Goal: Transaction & Acquisition: Register for event/course

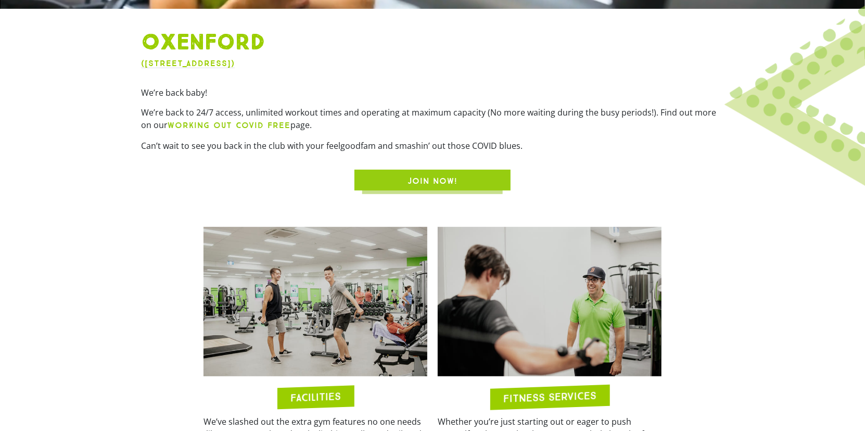
scroll to position [364, 0]
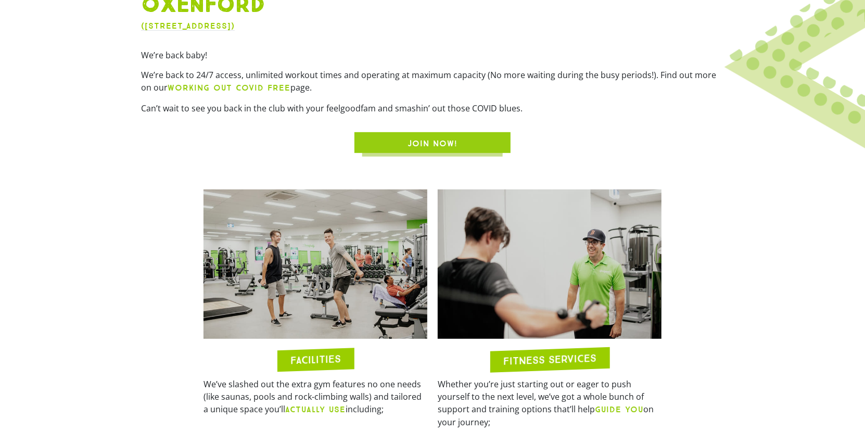
click at [401, 138] on span "JOIN NOW!" at bounding box center [432, 143] width 106 height 12
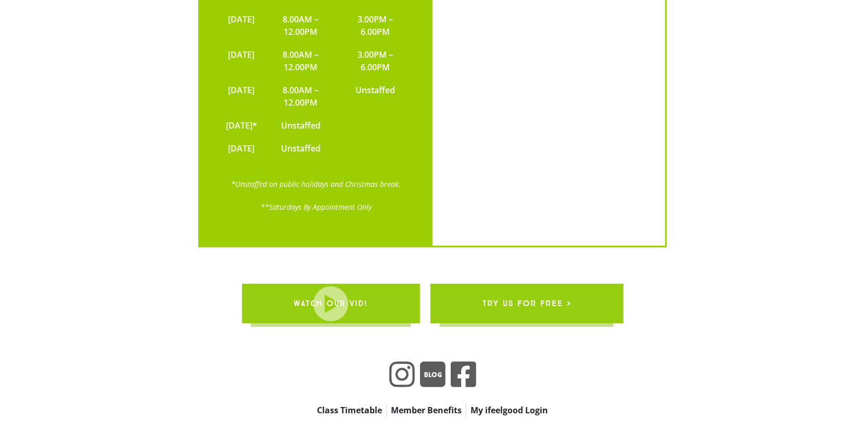
scroll to position [2599, 0]
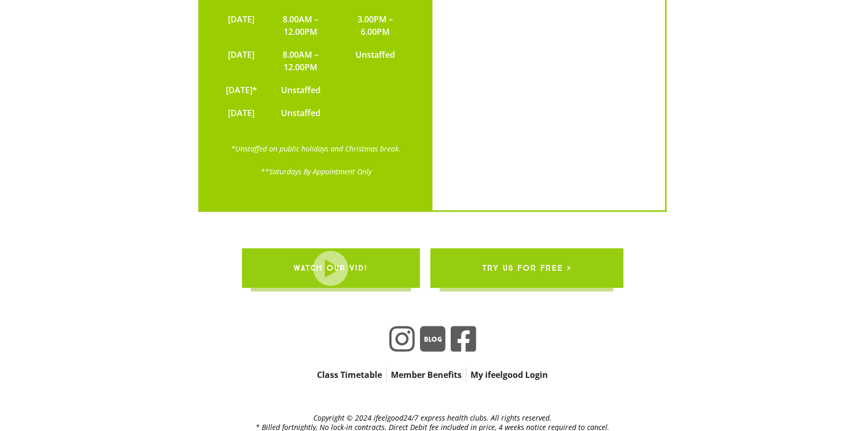
click at [435, 368] on link "Member Benefits" at bounding box center [426, 375] width 79 height 15
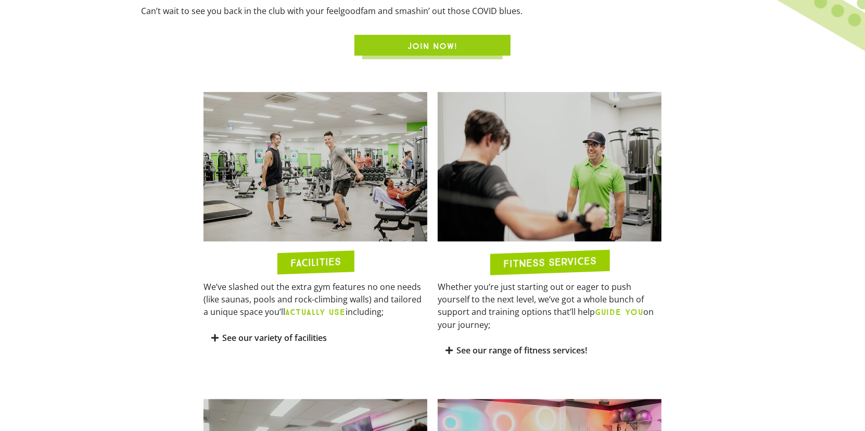
scroll to position [521, 0]
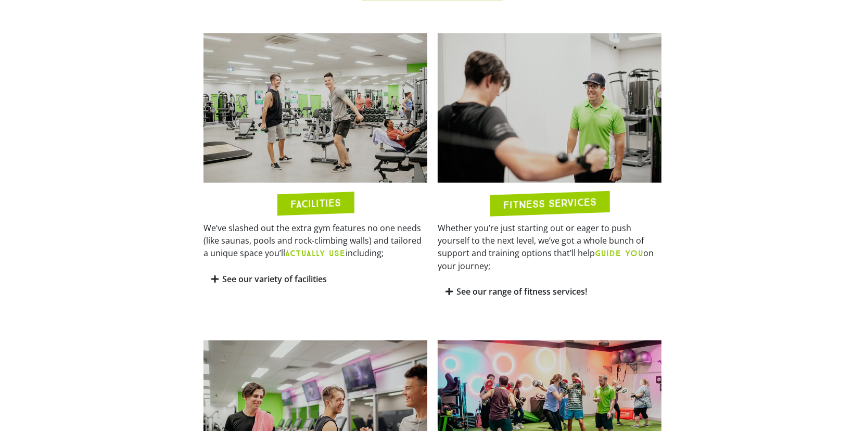
click at [214, 280] on icon at bounding box center [214, 279] width 7 height 8
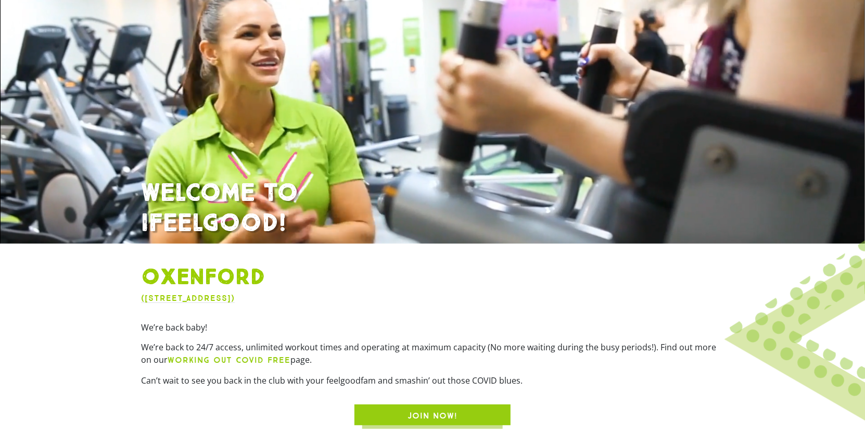
scroll to position [0, 0]
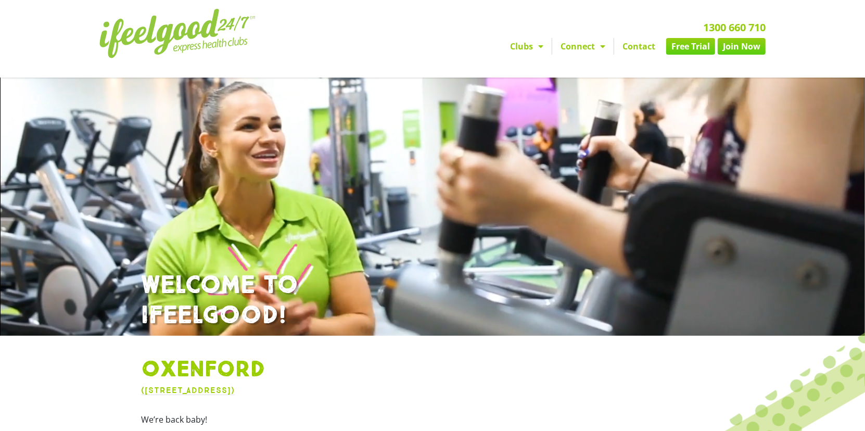
click at [693, 46] on link "Free Trial" at bounding box center [690, 46] width 49 height 17
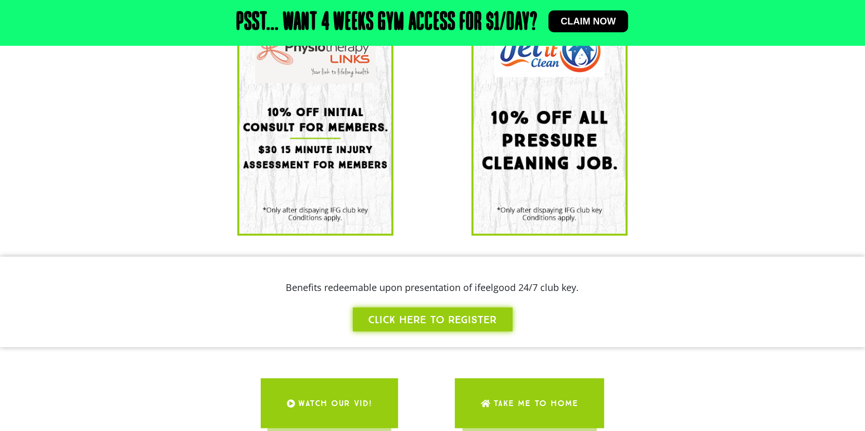
scroll to position [837, 0]
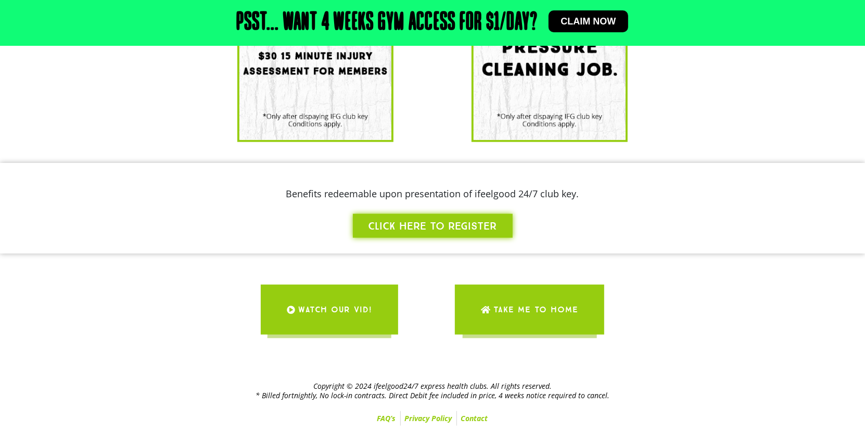
click at [382, 417] on link "FAQ’s" at bounding box center [386, 418] width 27 height 15
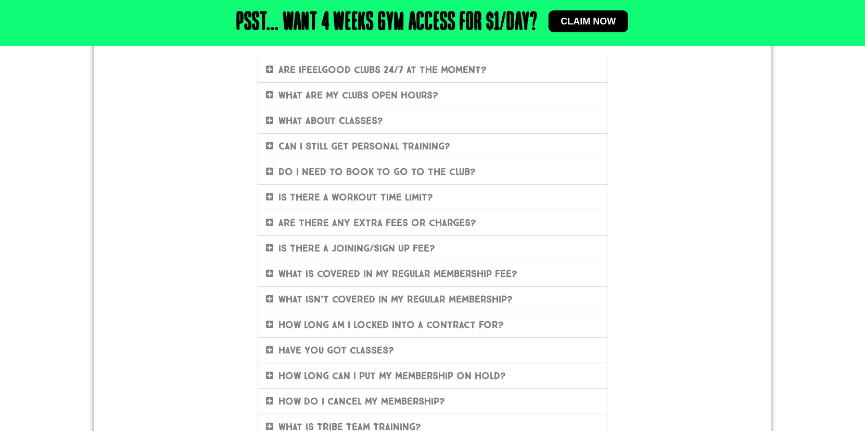
scroll to position [208, 0]
click at [269, 117] on icon at bounding box center [269, 120] width 7 height 8
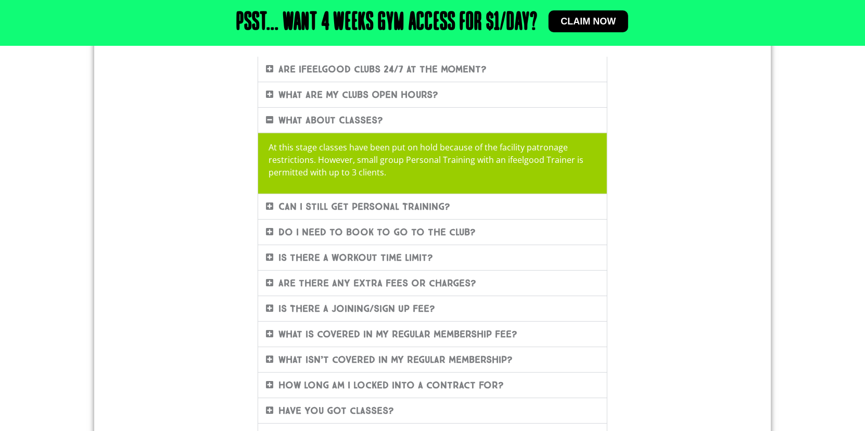
scroll to position [260, 0]
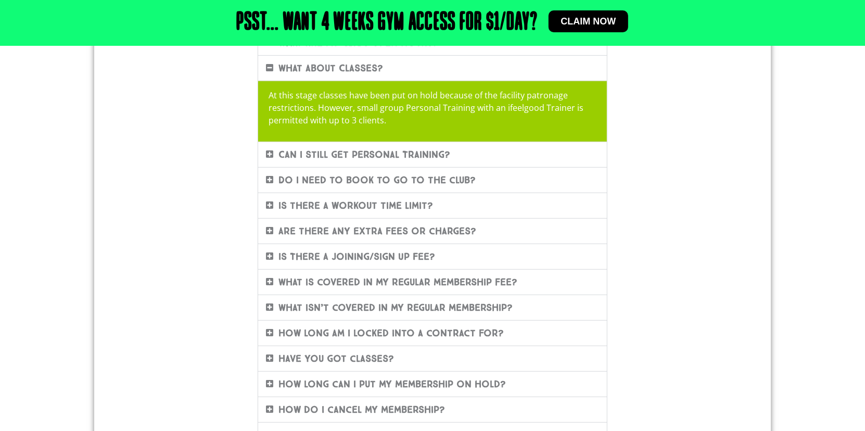
click at [273, 176] on span at bounding box center [272, 179] width 12 height 9
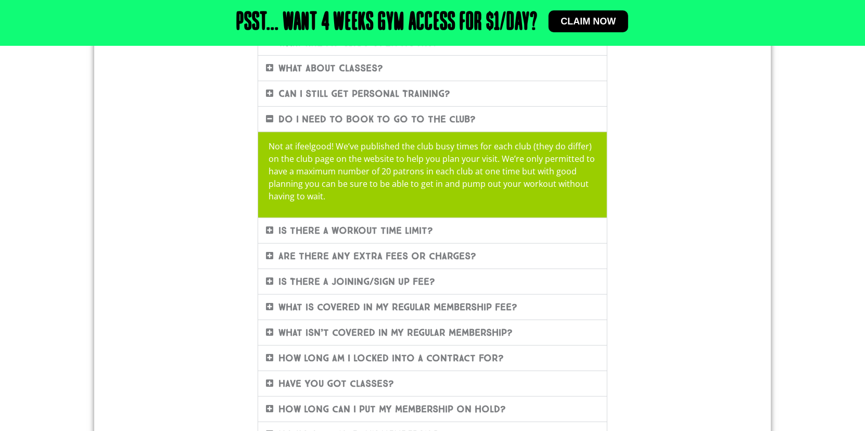
scroll to position [364, 0]
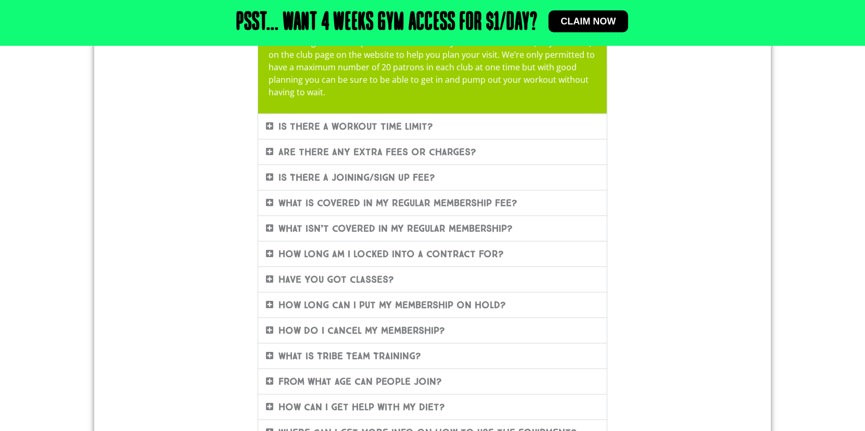
click at [271, 151] on icon at bounding box center [269, 151] width 7 height 8
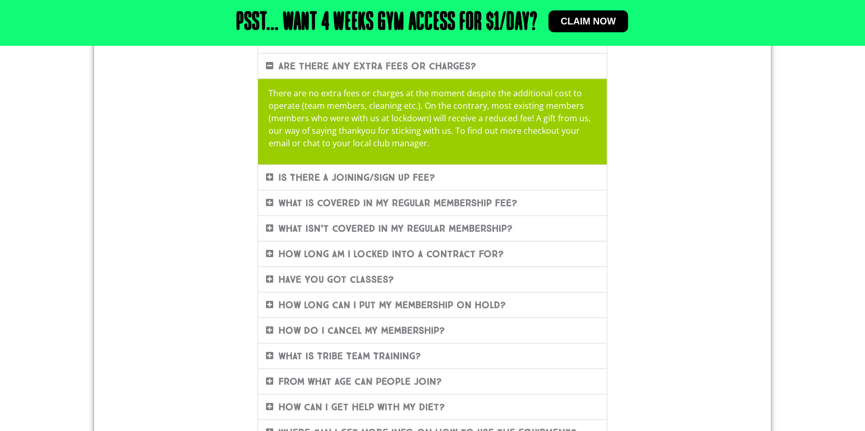
click at [270, 224] on icon at bounding box center [269, 228] width 7 height 8
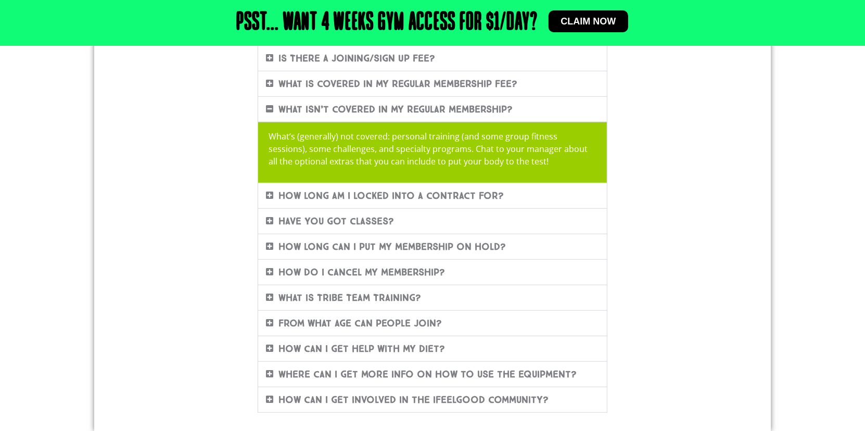
scroll to position [416, 0]
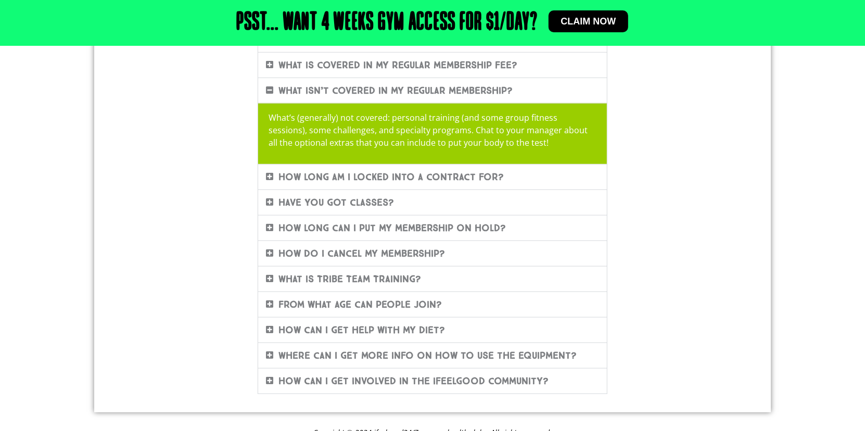
click at [268, 174] on icon at bounding box center [269, 176] width 7 height 8
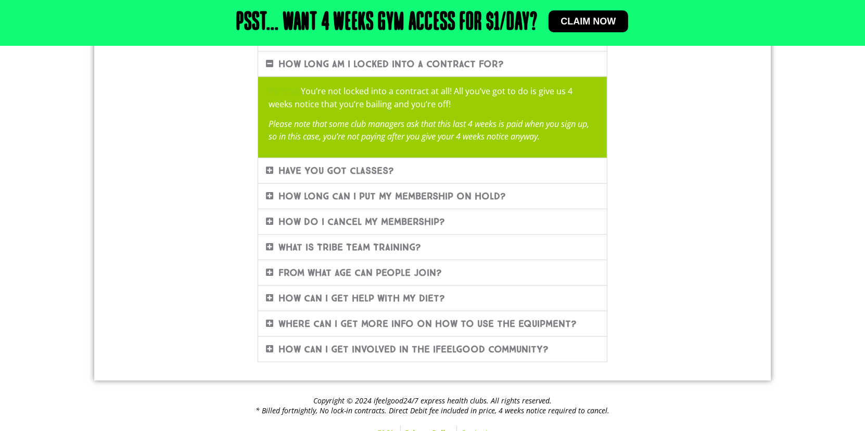
scroll to position [481, 0]
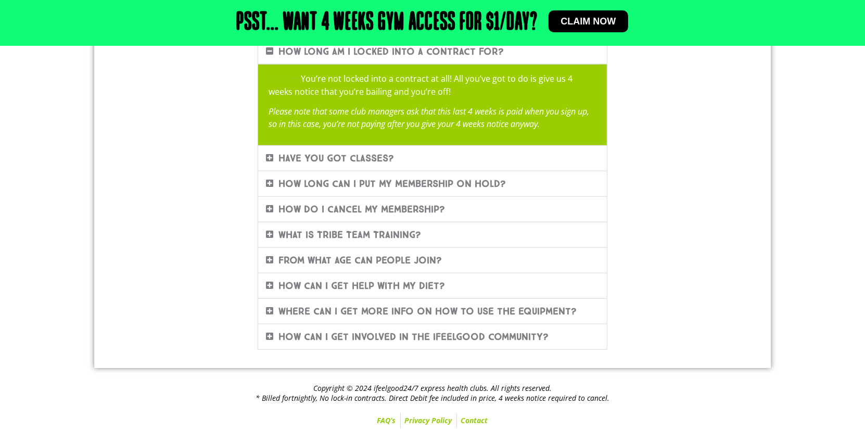
click at [272, 182] on icon at bounding box center [269, 183] width 7 height 8
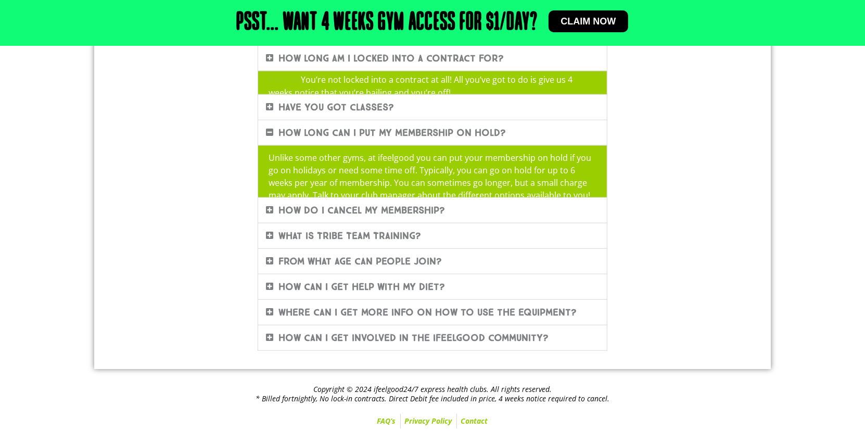
scroll to position [473, 0]
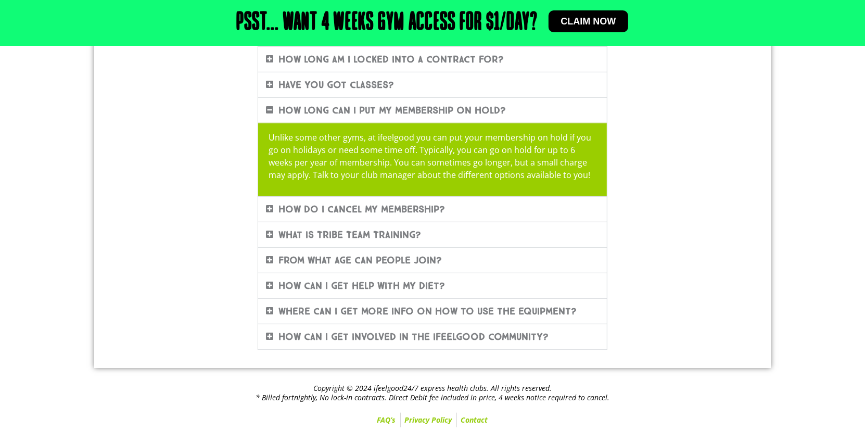
click at [271, 209] on icon at bounding box center [269, 209] width 7 height 8
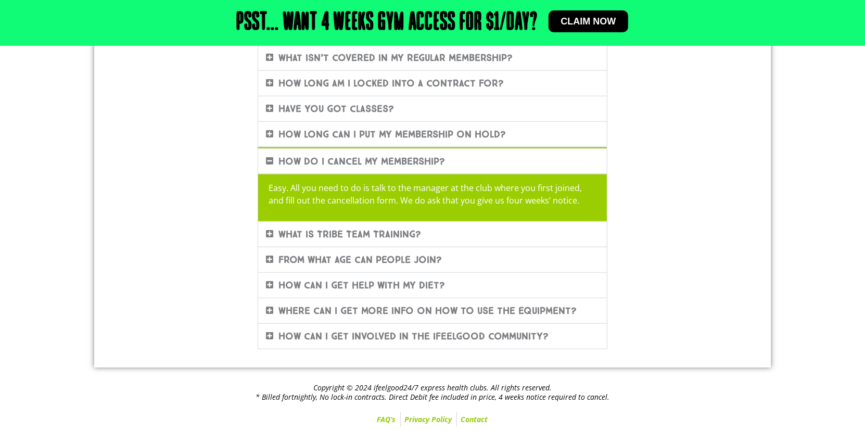
scroll to position [448, 0]
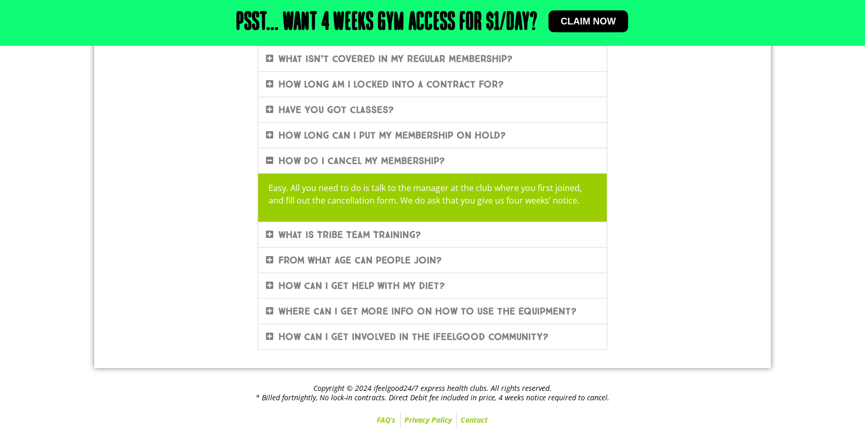
click at [269, 256] on icon at bounding box center [269, 260] width 7 height 8
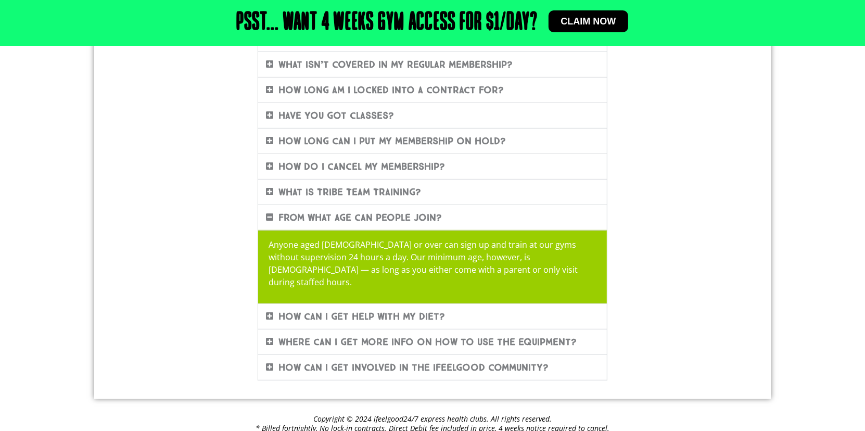
scroll to position [461, 0]
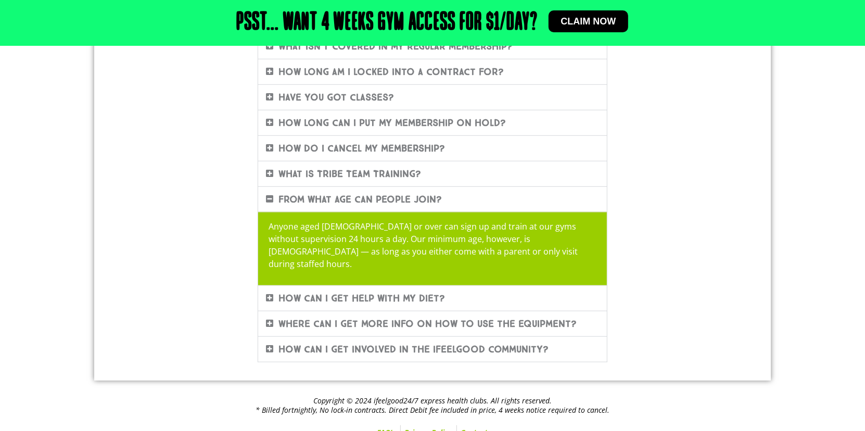
click at [270, 294] on icon at bounding box center [269, 298] width 7 height 8
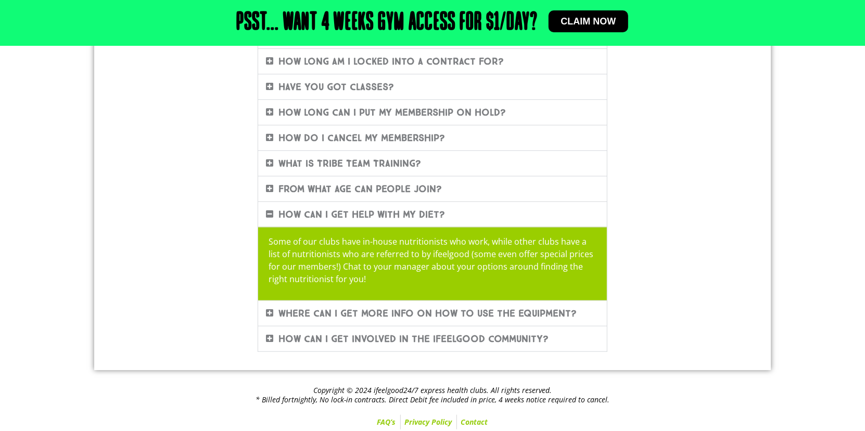
scroll to position [473, 0]
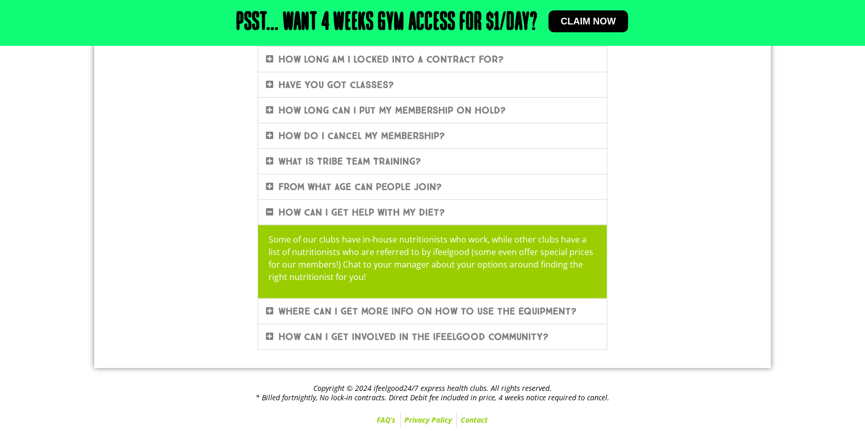
click at [269, 308] on icon at bounding box center [269, 311] width 7 height 8
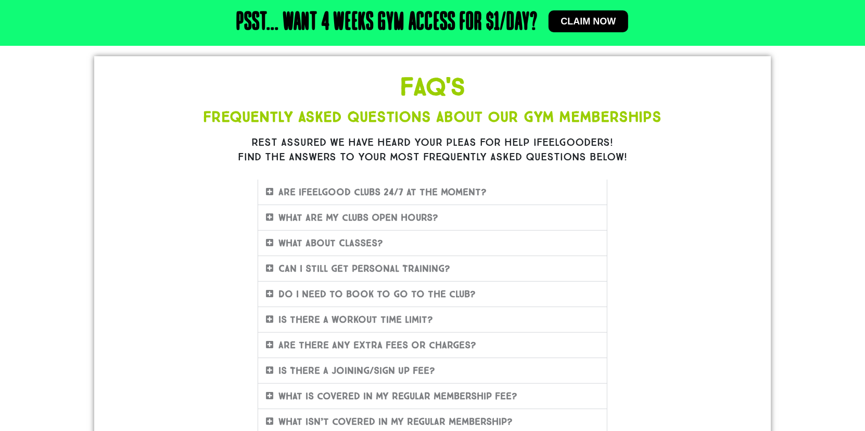
scroll to position [0, 0]
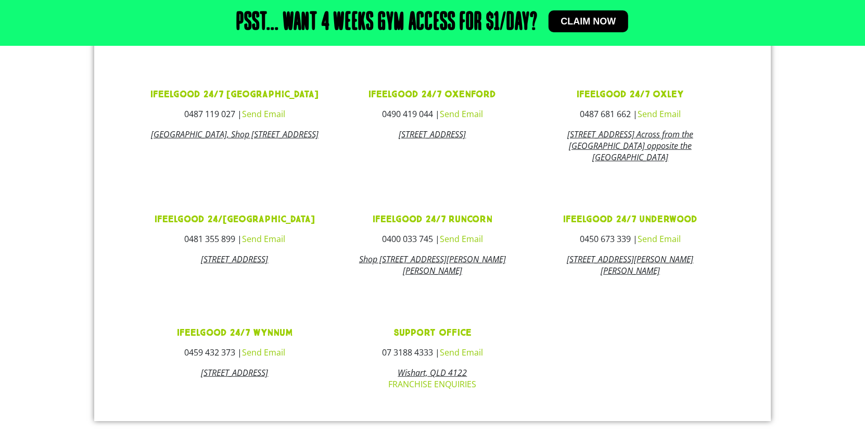
scroll to position [488, 0]
